Goal: Use online tool/utility: Utilize a website feature to perform a specific function

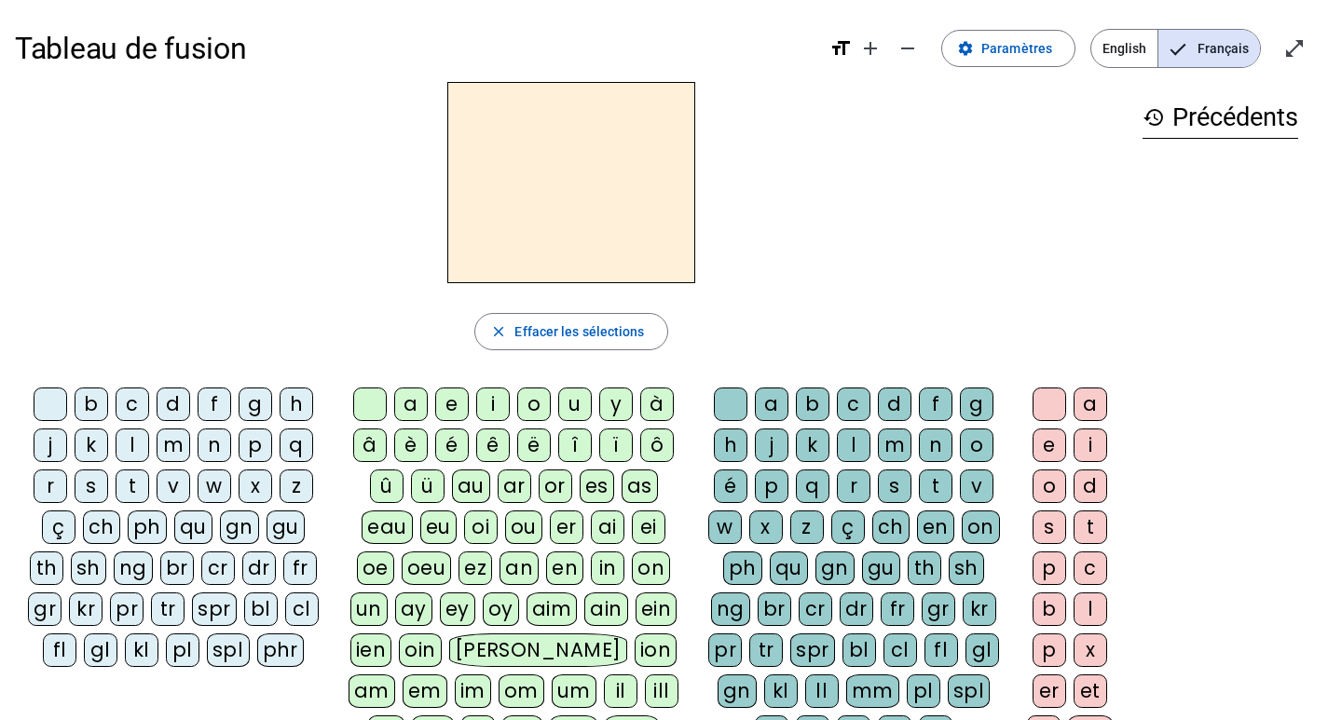
drag, startPoint x: 172, startPoint y: 445, endPoint x: 215, endPoint y: 444, distance: 42.9
click at [172, 445] on div "m" at bounding box center [174, 446] width 34 height 34
click at [537, 408] on div "o" at bounding box center [534, 405] width 34 height 34
click at [933, 481] on div "t" at bounding box center [936, 487] width 34 height 34
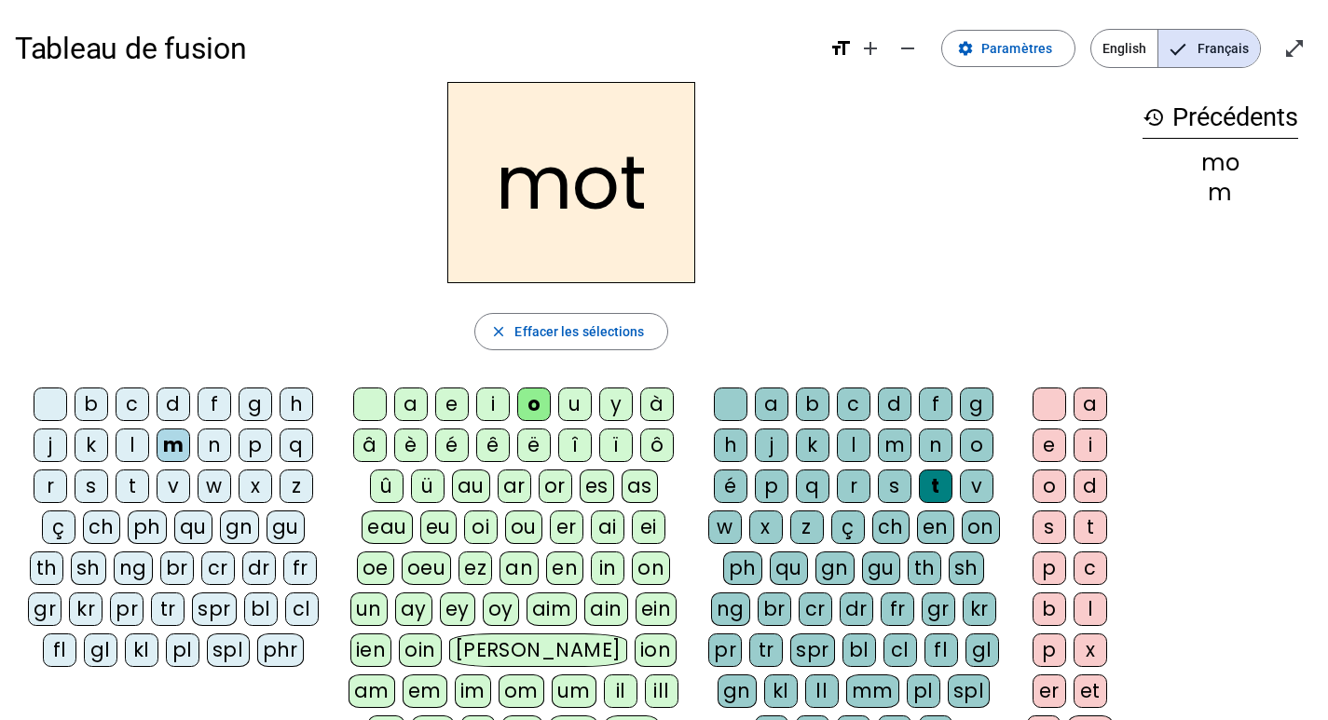
click at [88, 488] on div "s" at bounding box center [92, 487] width 34 height 34
click at [248, 442] on div "p" at bounding box center [256, 446] width 34 height 34
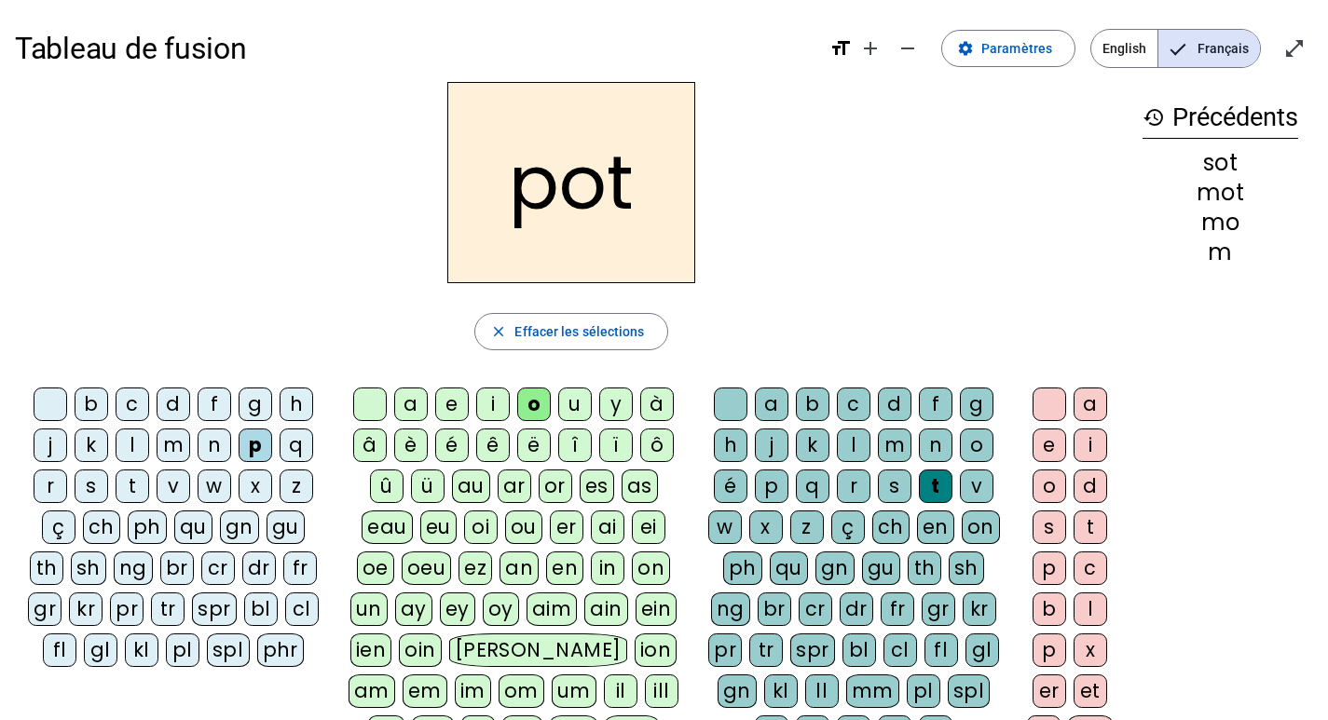
click at [214, 400] on div "f" at bounding box center [215, 405] width 34 height 34
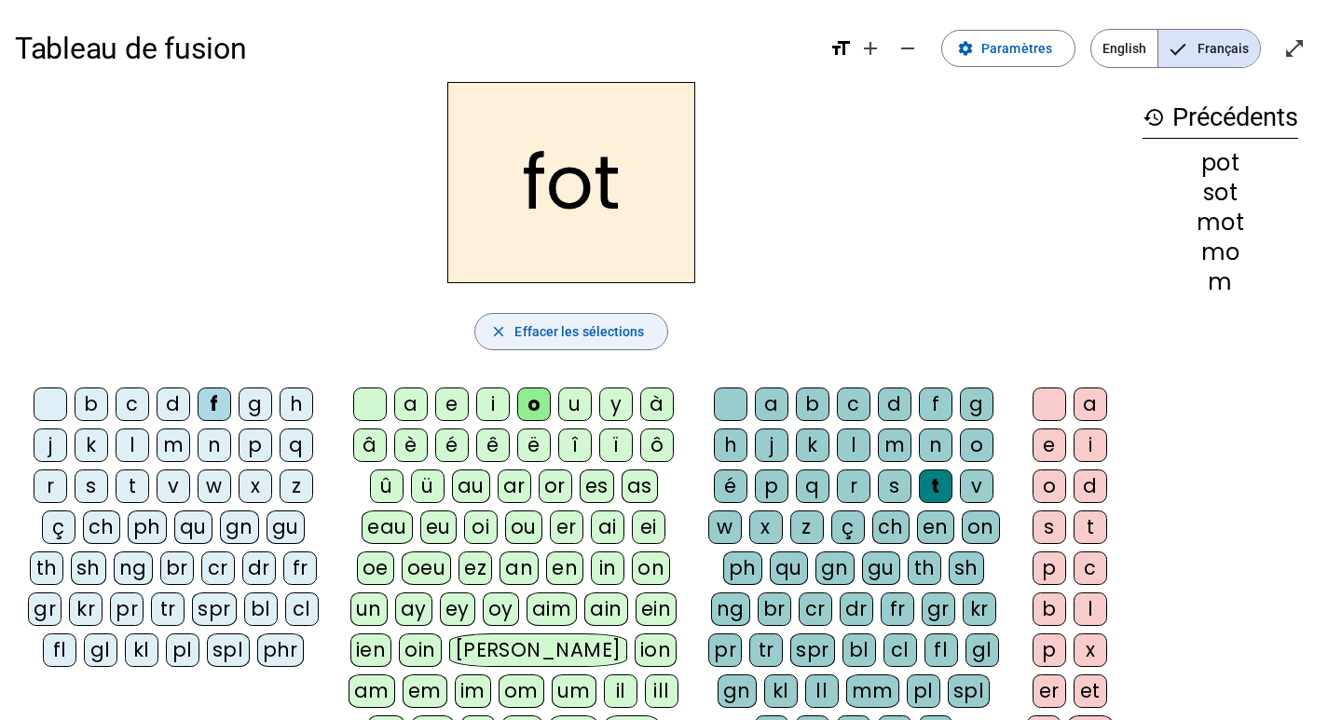
click at [548, 335] on span "Effacer les sélections" at bounding box center [579, 332] width 130 height 22
